Goal: Ask a question

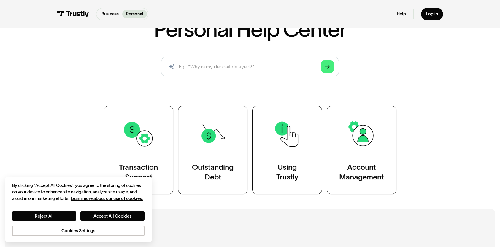
scroll to position [89, 0]
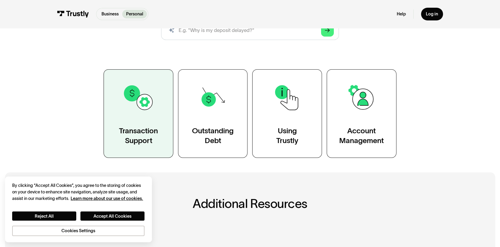
click at [138, 129] on div "Transaction Support" at bounding box center [138, 136] width 39 height 20
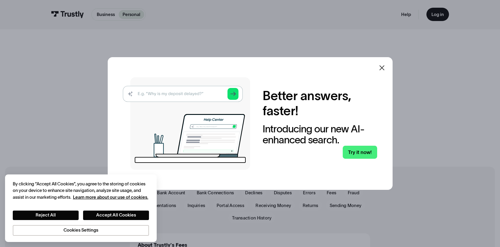
click at [382, 67] on icon at bounding box center [381, 67] width 7 height 7
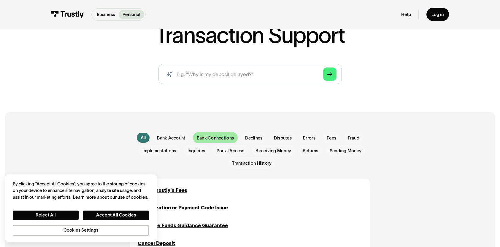
scroll to position [59, 0]
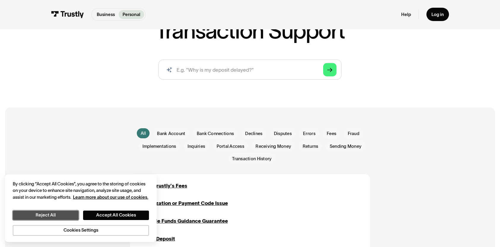
click at [50, 218] on button "Reject All" at bounding box center [46, 215] width 66 height 9
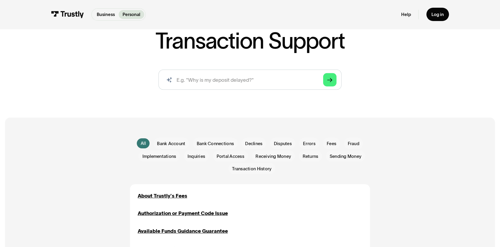
scroll to position [89, 0]
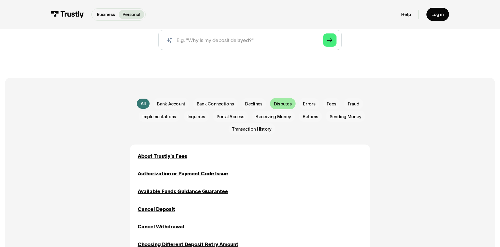
click at [278, 103] on span "Disputes" at bounding box center [283, 104] width 18 height 6
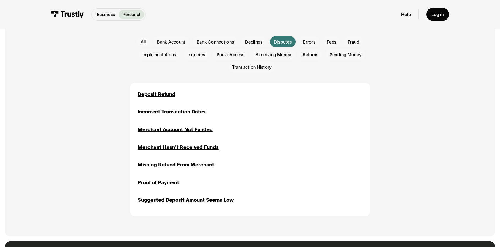
scroll to position [178, 0]
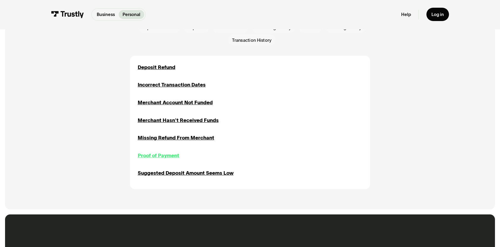
click at [162, 156] on div "Proof of Payment" at bounding box center [159, 156] width 42 height 8
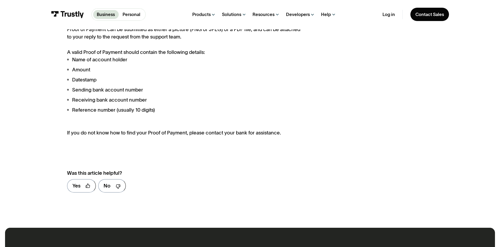
scroll to position [178, 0]
click at [116, 186] on icon at bounding box center [118, 186] width 5 height 5
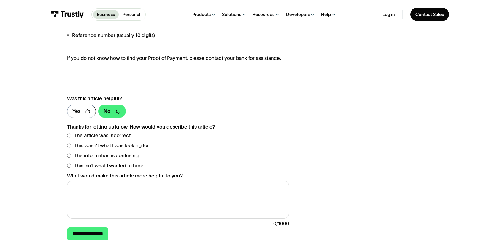
scroll to position [208, 0]
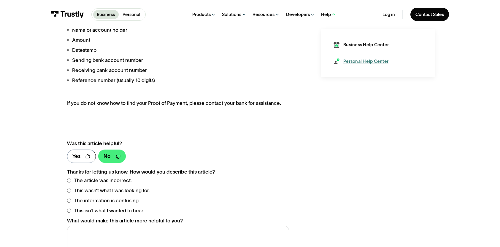
click at [355, 61] on div "Personal Help Center" at bounding box center [365, 61] width 45 height 6
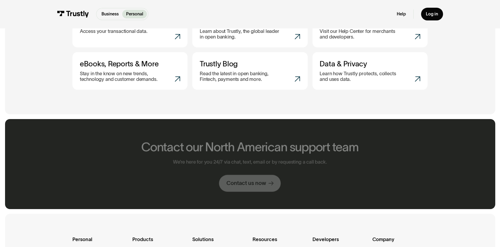
scroll to position [356, 0]
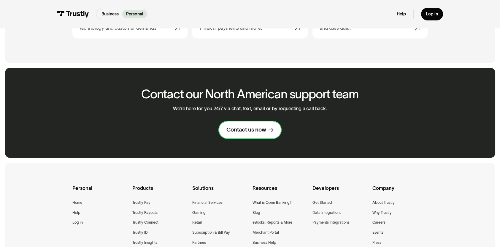
click at [250, 133] on div "Contact us now" at bounding box center [246, 129] width 40 height 7
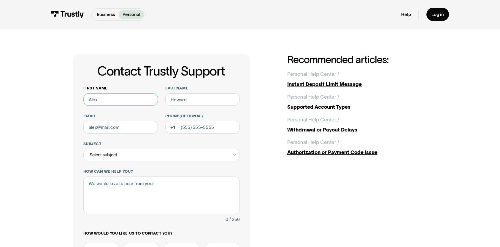
click at [108, 100] on input "First name" at bounding box center [120, 99] width 74 height 13
type input "[PERSON_NAME]"
type input "[EMAIL_ADDRESS][DOMAIN_NAME]"
type input "(319) 269-2377"
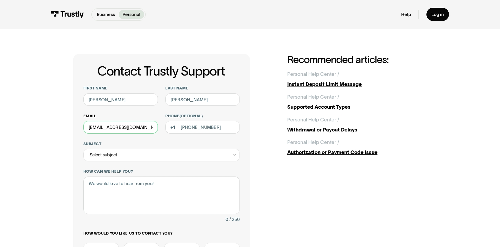
click at [105, 127] on input "sicklevan@cfu.net" at bounding box center [120, 127] width 74 height 13
type input "sicklevan2@gmail.com"
click at [233, 155] on icon "Contact Trustly Support" at bounding box center [234, 155] width 4 height 5
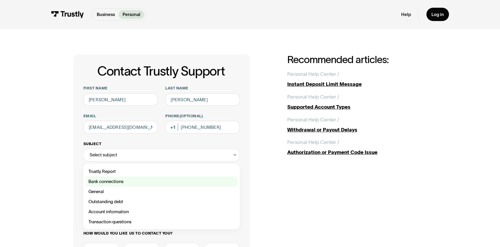
scroll to position [89, 0]
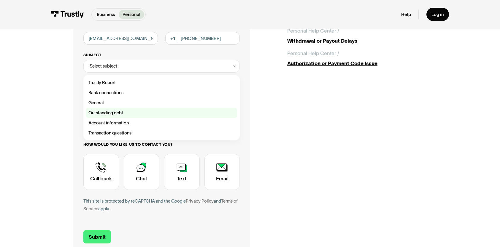
click at [106, 112] on div "Contact Trustly Support" at bounding box center [161, 113] width 151 height 10
type input "**********"
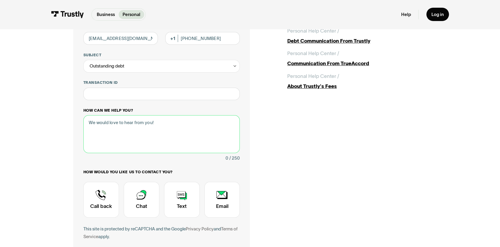
click at [93, 134] on textarea "How can we help you?" at bounding box center [161, 134] width 157 height 38
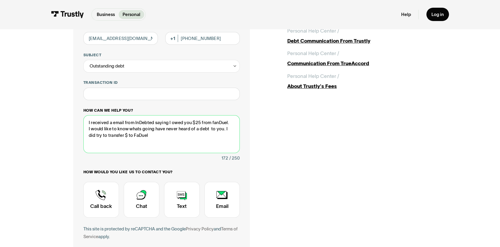
drag, startPoint x: 141, startPoint y: 135, endPoint x: 134, endPoint y: 145, distance: 12.0
click at [134, 145] on textarea "I received a email from InDebted saying I owed you $25 from fanDuel. I would li…" at bounding box center [161, 134] width 157 height 38
click at [138, 136] on textarea "I received a email from InDebted saying I owed you $25 from fanDuel. I would li…" at bounding box center [161, 134] width 157 height 38
drag, startPoint x: 148, startPoint y: 136, endPoint x: 176, endPoint y: 145, distance: 29.1
click at [176, 145] on textarea "I received a email from InDebted saying I owed you $25 from fanDuel. I would li…" at bounding box center [161, 134] width 157 height 38
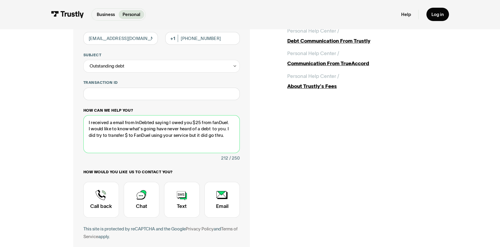
click at [231, 137] on textarea "I received a email from InDebted saying I owed you $25 from fanDuel. I would li…" at bounding box center [161, 134] width 157 height 38
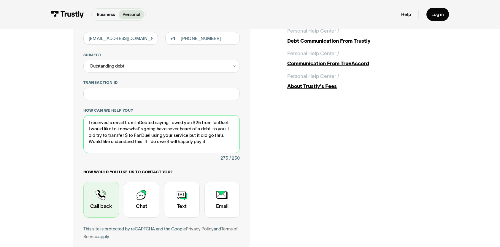
type textarea "I received a email from InDebted saying I owed you $25 from fanDuel. I would li…"
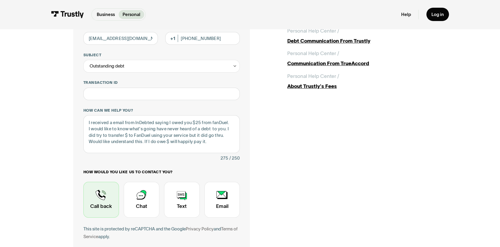
click at [98, 198] on div "Contact Trustly Support" at bounding box center [101, 200] width 36 height 36
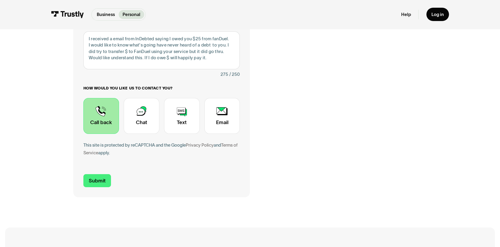
scroll to position [178, 0]
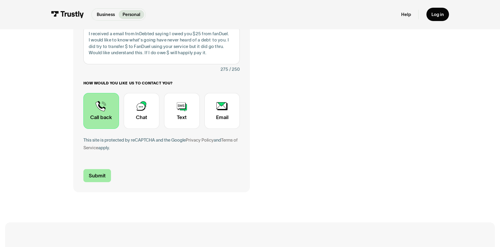
click at [92, 175] on input "Submit" at bounding box center [97, 175] width 28 height 13
type input "+13192692377"
